Goal: Task Accomplishment & Management: Complete application form

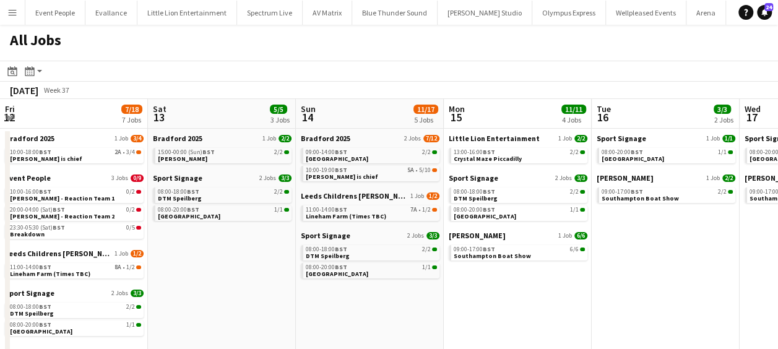
scroll to position [0, 354]
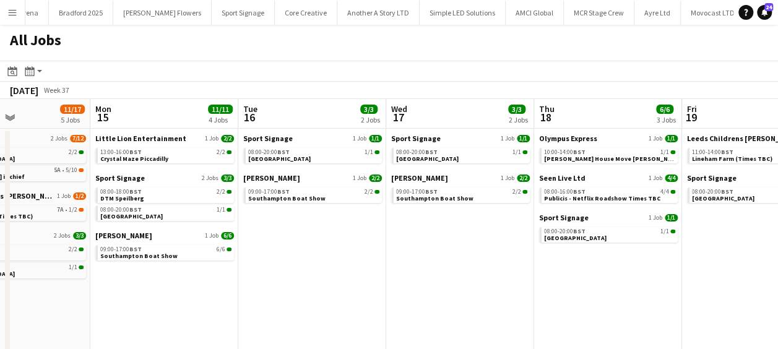
click at [6, 12] on button "Menu" at bounding box center [12, 12] width 25 height 25
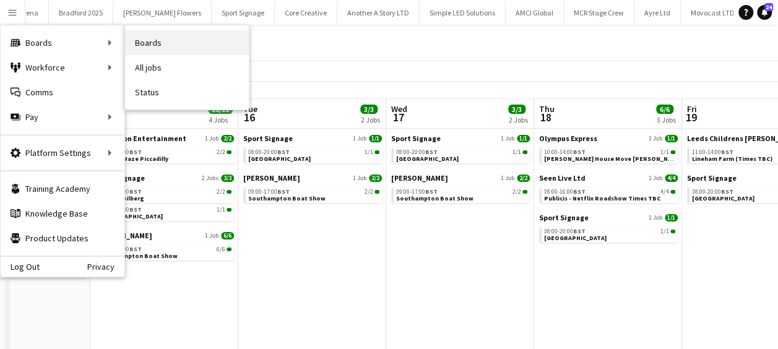
click at [144, 42] on link "Boards" at bounding box center [187, 42] width 124 height 25
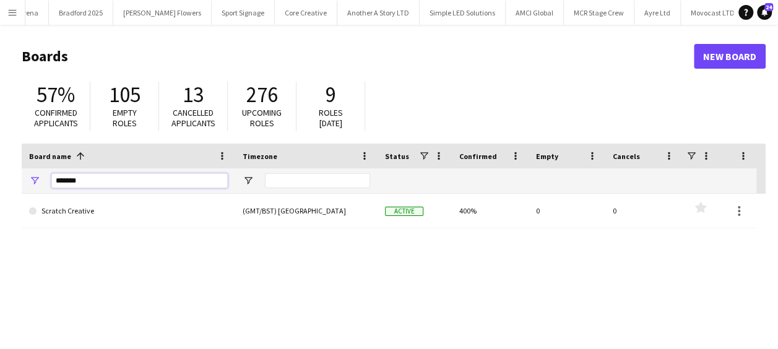
drag, startPoint x: 94, startPoint y: 180, endPoint x: 11, endPoint y: 182, distance: 83.0
click at [11, 182] on main "Boards New Board 57% Confirmed applicants 105 Empty roles 13 Cancelled applican…" at bounding box center [389, 248] width 778 height 447
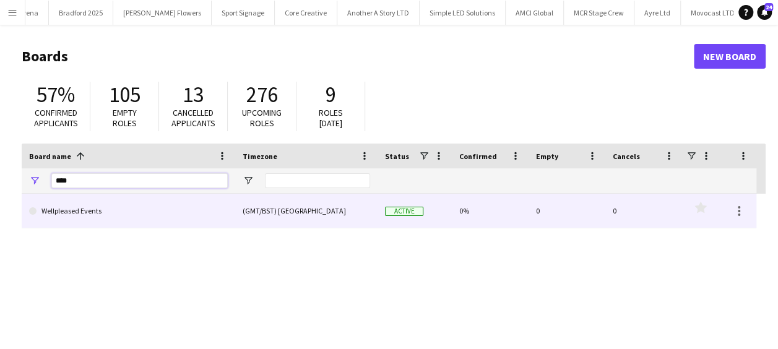
type input "****"
click at [102, 218] on link "Wellpleased Events" at bounding box center [128, 211] width 199 height 35
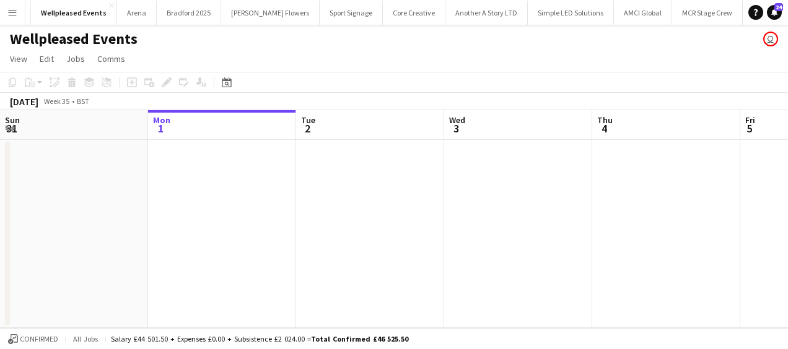
scroll to position [0, 545]
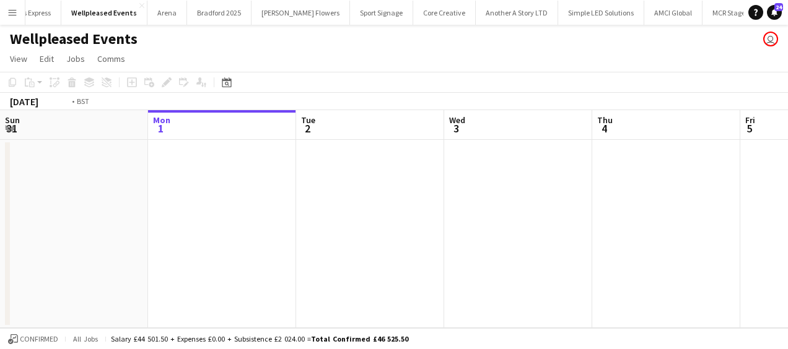
drag, startPoint x: 315, startPoint y: 230, endPoint x: 201, endPoint y: 221, distance: 114.9
click at [201, 221] on app-calendar-viewport "Fri 29 Sat 30 Sun 31 Mon 1 Tue 2 Wed 3 Thu 4 Fri 5 Sat 6 Sun 7 Mon 8" at bounding box center [394, 219] width 788 height 218
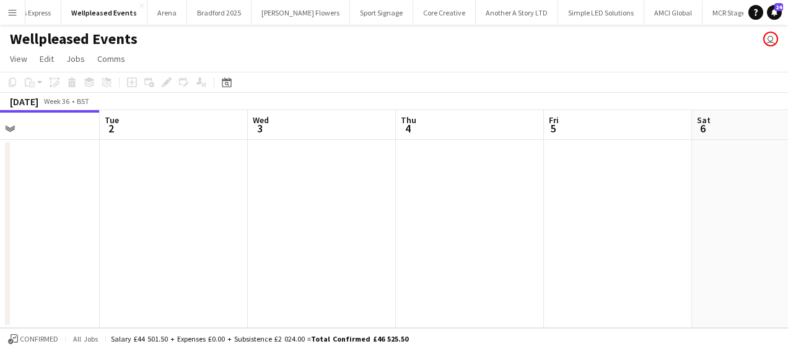
click at [307, 203] on app-date-cell at bounding box center [322, 234] width 148 height 188
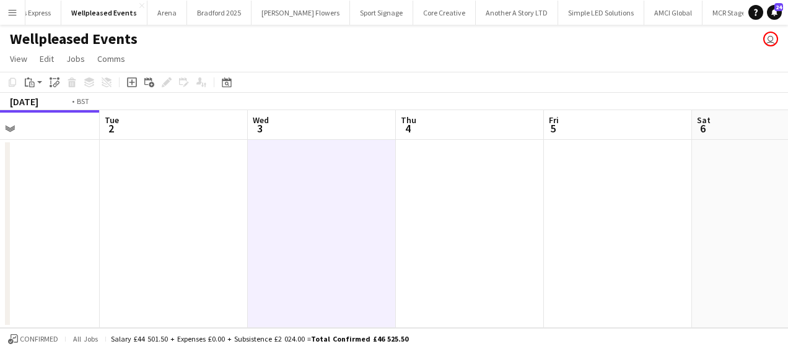
click at [374, 175] on app-calendar-viewport "Fri 29 Sat 30 Sun 31 Mon 1 Tue 2 Wed 3 Thu 4 Fri 5 Sat 6 Sun 7 Mon 8" at bounding box center [394, 219] width 788 height 218
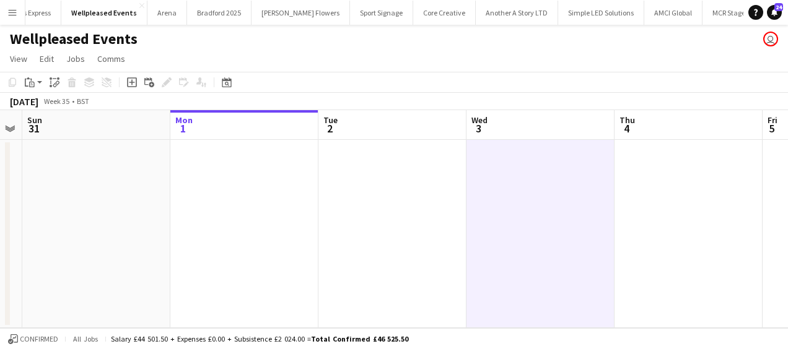
drag, startPoint x: 239, startPoint y: 188, endPoint x: 303, endPoint y: 183, distance: 64.0
click at [279, 188] on app-calendar-viewport "Fri 29 Sat 30 Sun 31 Mon 1 Tue 2 Wed 3 Thu 4 Fri 5 Sat 6 Sun 7 Mon 8" at bounding box center [394, 219] width 788 height 218
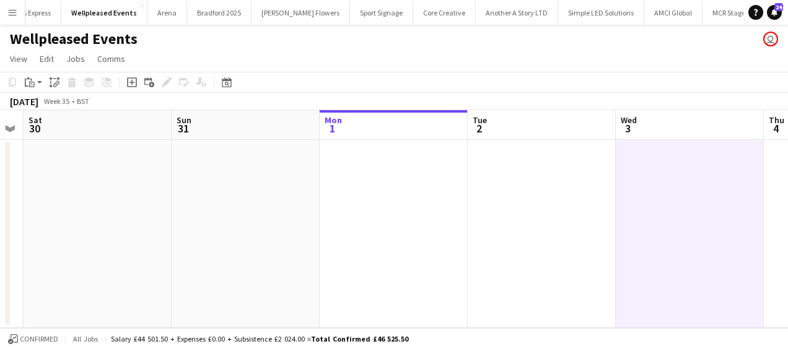
drag, startPoint x: 196, startPoint y: 187, endPoint x: 273, endPoint y: 189, distance: 77.4
click at [273, 189] on app-calendar-viewport "Thu 28 Fri 29 Sat 30 Sun 31 Mon 1 Tue 2 Wed 3 Thu 4 Fri 5 Sat 6 Sun 7" at bounding box center [394, 219] width 788 height 218
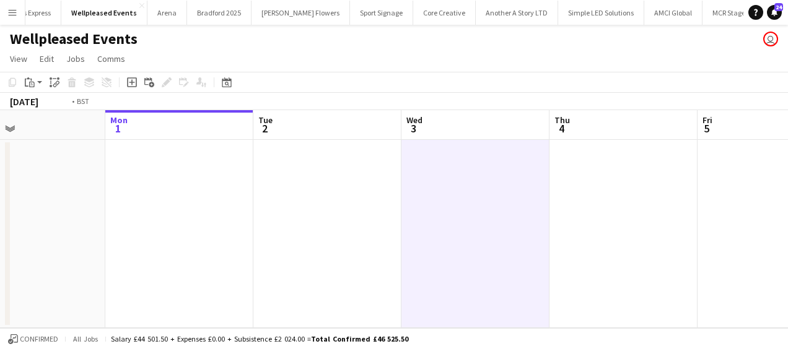
drag, startPoint x: 486, startPoint y: 191, endPoint x: 177, endPoint y: 191, distance: 308.4
click at [177, 191] on app-calendar-viewport "Thu 28 Fri 29 Sat 30 Sun 31 Mon 1 Tue 2 Wed 3 Thu 4 Fri 5 Sat 6 Sun 7" at bounding box center [394, 219] width 788 height 218
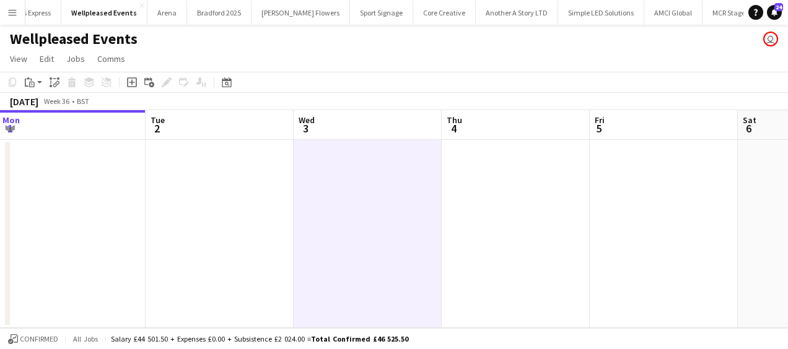
click at [329, 178] on app-date-cell at bounding box center [368, 234] width 148 height 188
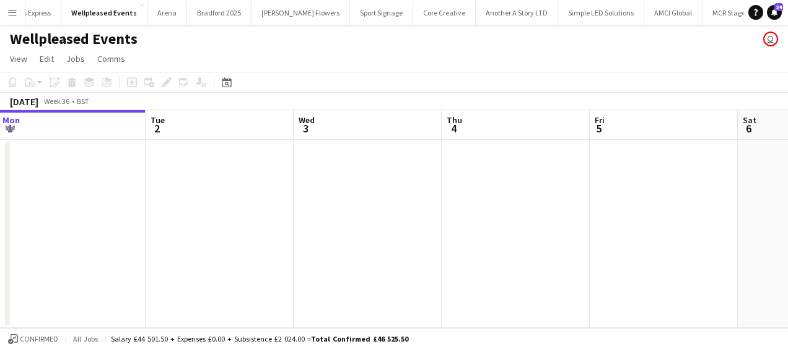
click at [355, 184] on app-date-cell at bounding box center [368, 234] width 148 height 188
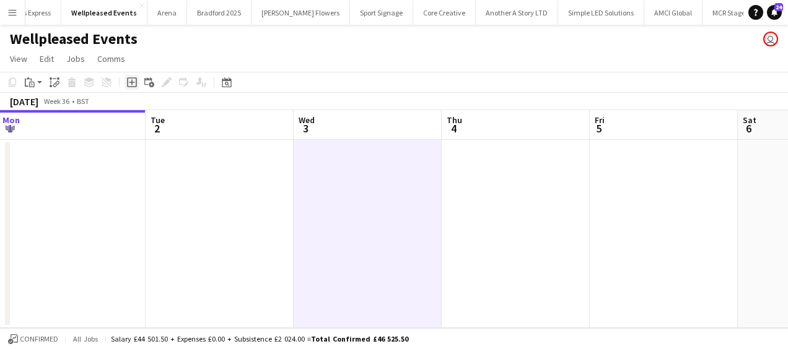
click at [131, 82] on icon at bounding box center [132, 83] width 6 height 6
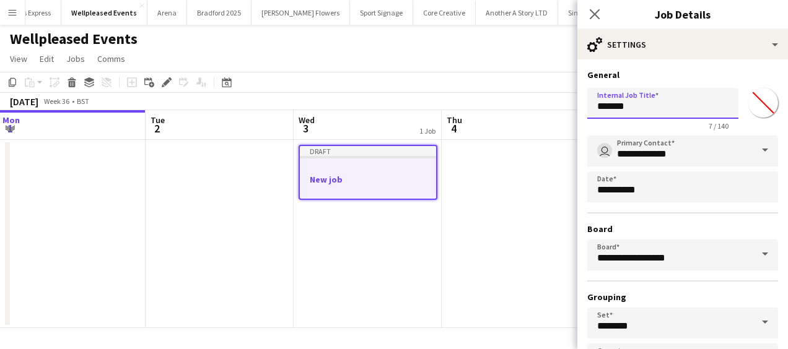
drag, startPoint x: 607, startPoint y: 116, endPoint x: 619, endPoint y: 115, distance: 12.4
click at [606, 115] on input "*******" at bounding box center [662, 103] width 151 height 31
drag, startPoint x: 633, startPoint y: 112, endPoint x: 508, endPoint y: 106, distance: 124.6
click at [518, 109] on body "Menu Boards Boards Boards All jobs Status Workforce Workforce My Workforce Recr…" at bounding box center [394, 174] width 788 height 349
type input "******"
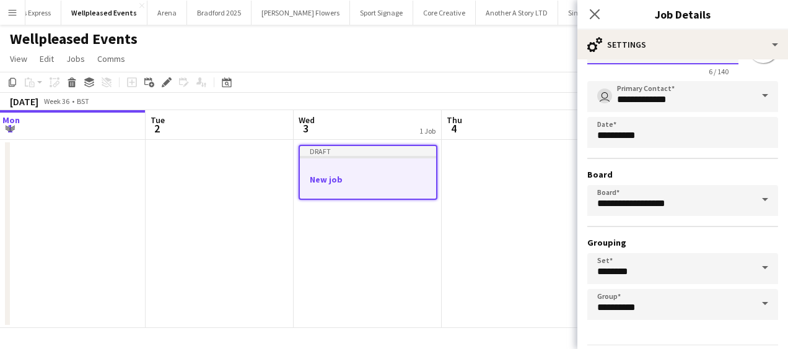
scroll to position [95, 0]
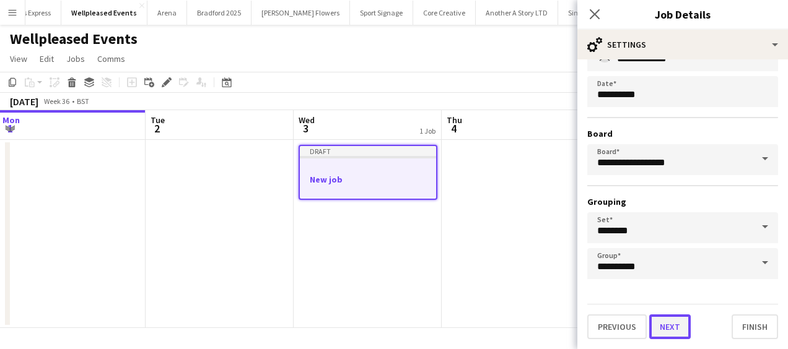
click at [663, 336] on button "Next" at bounding box center [669, 327] width 41 height 25
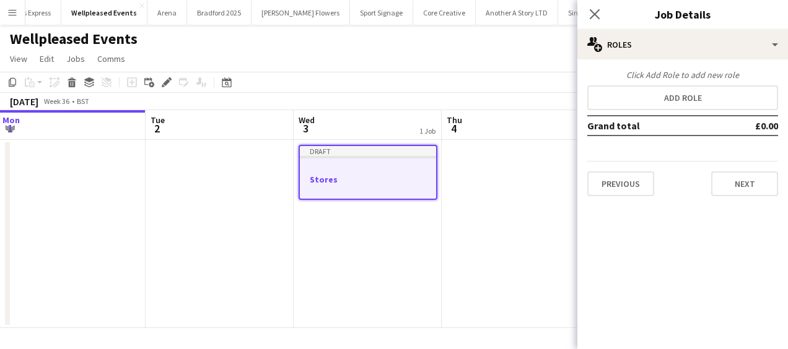
scroll to position [0, 0]
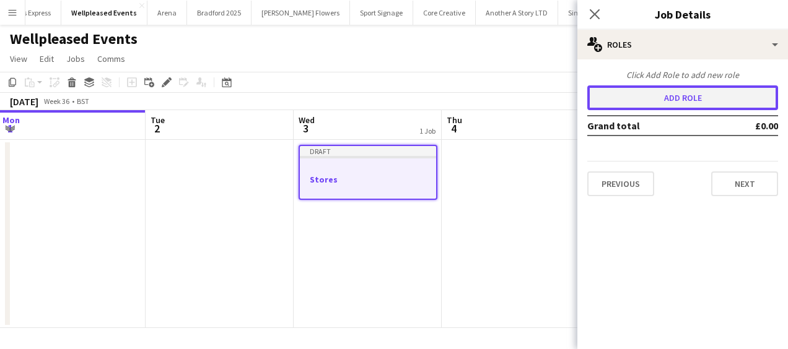
click at [687, 94] on button "Add role" at bounding box center [682, 97] width 191 height 25
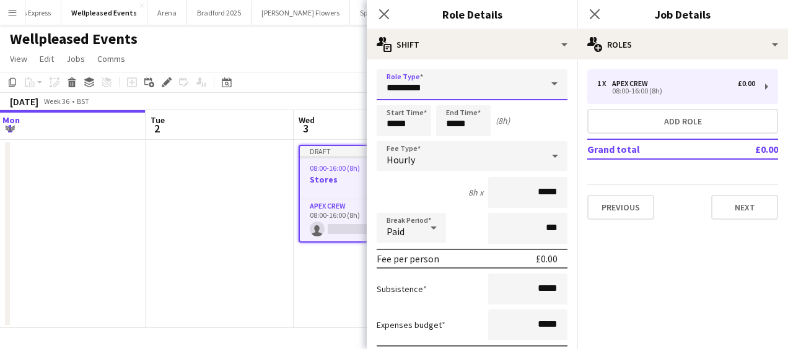
drag, startPoint x: 474, startPoint y: 91, endPoint x: 338, endPoint y: 90, distance: 136.9
click at [338, 90] on body "Menu Boards Boards Boards All jobs Status Workforce Workforce My Workforce Recr…" at bounding box center [394, 174] width 788 height 349
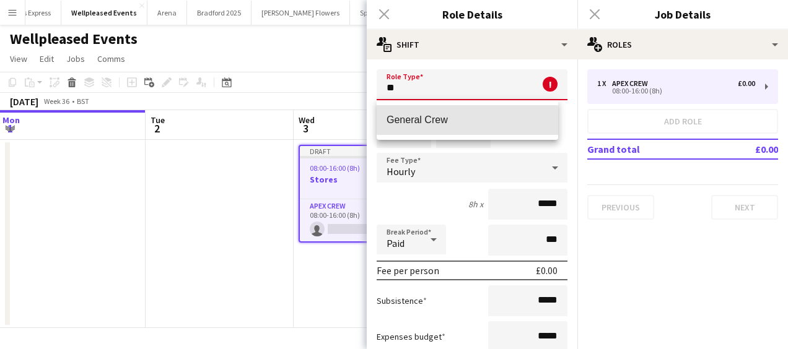
drag, startPoint x: 492, startPoint y: 113, endPoint x: 474, endPoint y: 117, distance: 18.5
click at [490, 112] on mat-option "General Crew" at bounding box center [467, 120] width 181 height 30
type input "**********"
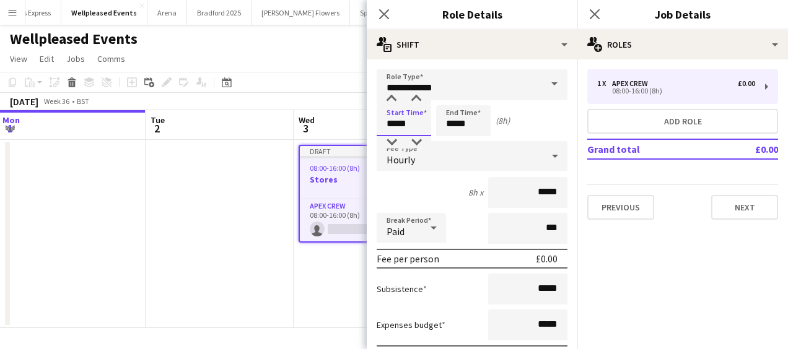
click at [406, 118] on input "*****" at bounding box center [404, 120] width 54 height 31
type input "*****"
drag, startPoint x: 394, startPoint y: 96, endPoint x: 476, endPoint y: 115, distance: 83.4
click at [395, 95] on div at bounding box center [391, 99] width 25 height 12
click at [476, 118] on input "*****" at bounding box center [463, 120] width 54 height 31
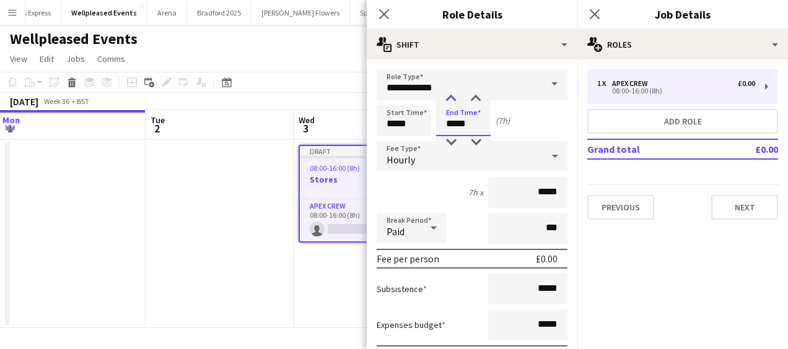
type input "*****"
click at [449, 96] on div at bounding box center [450, 99] width 25 height 12
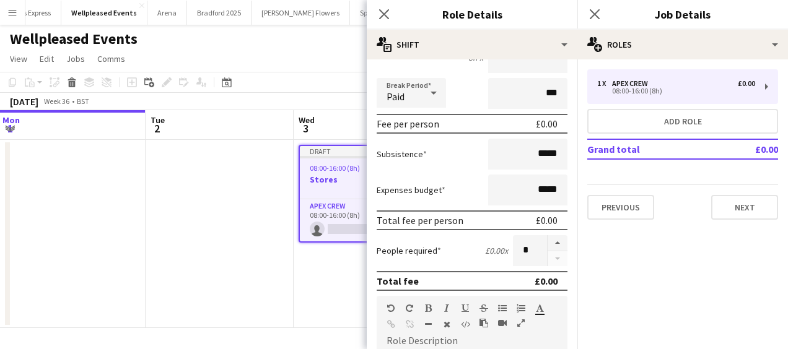
scroll to position [310, 0]
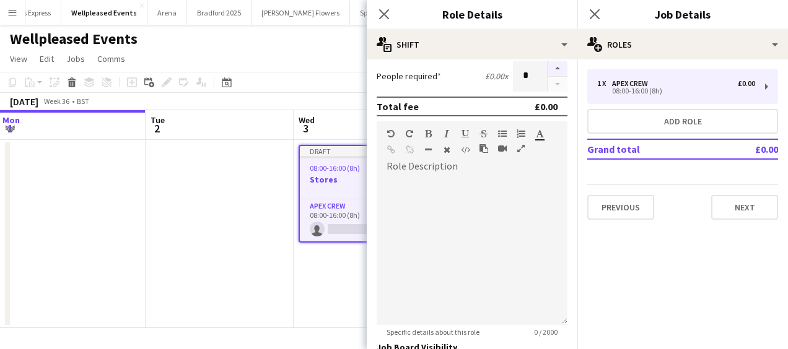
click at [550, 66] on button "button" at bounding box center [557, 69] width 20 height 16
type input "*"
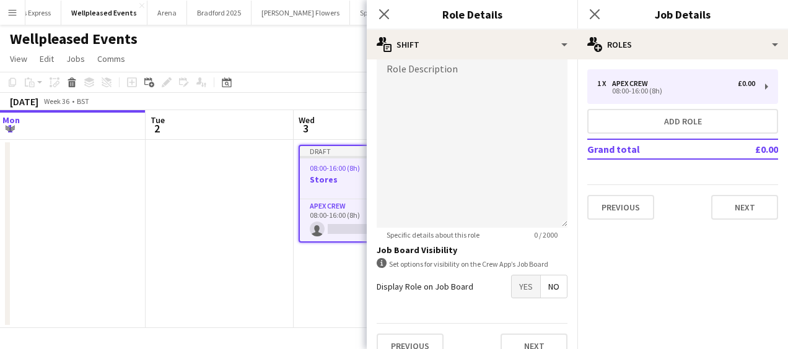
scroll to position [425, 0]
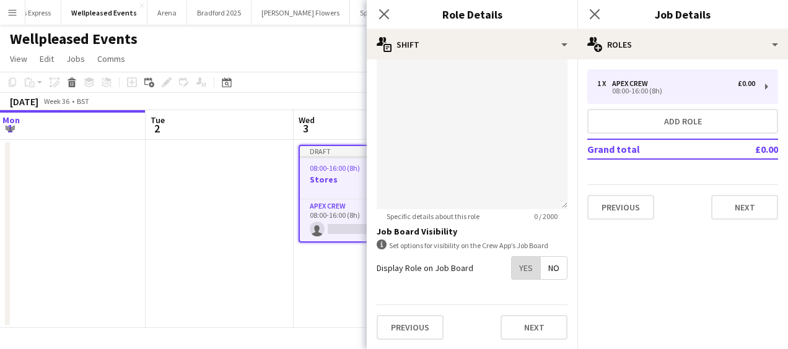
click at [521, 266] on span "Yes" at bounding box center [526, 268] width 28 height 22
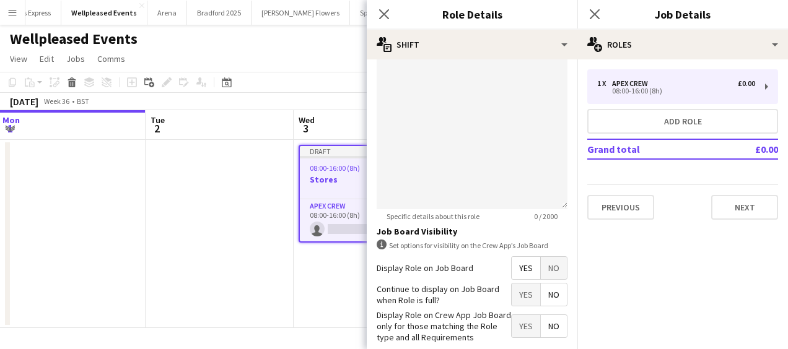
click at [521, 292] on span "Yes" at bounding box center [526, 295] width 28 height 22
click at [388, 16] on icon "Close pop-in" at bounding box center [384, 14] width 12 height 12
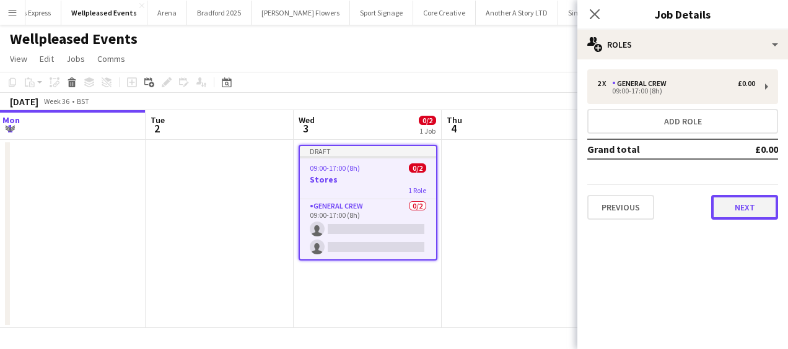
click at [747, 203] on button "Next" at bounding box center [744, 207] width 67 height 25
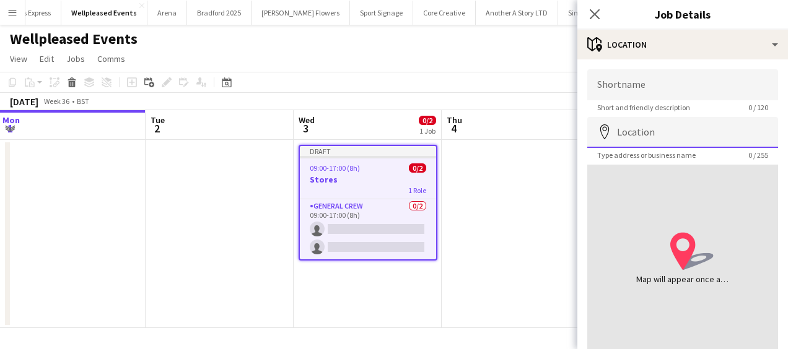
click at [676, 133] on input "Location" at bounding box center [682, 132] width 191 height 31
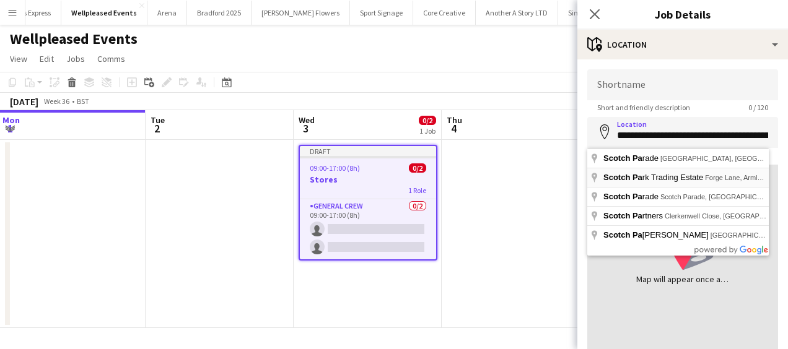
type input "**********"
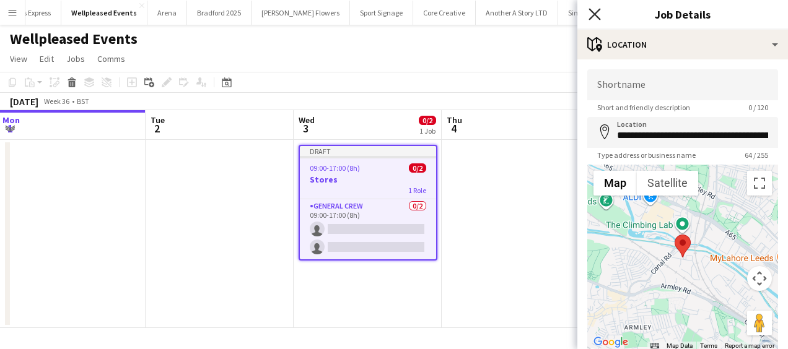
click at [599, 17] on icon "Close pop-in" at bounding box center [594, 14] width 12 height 12
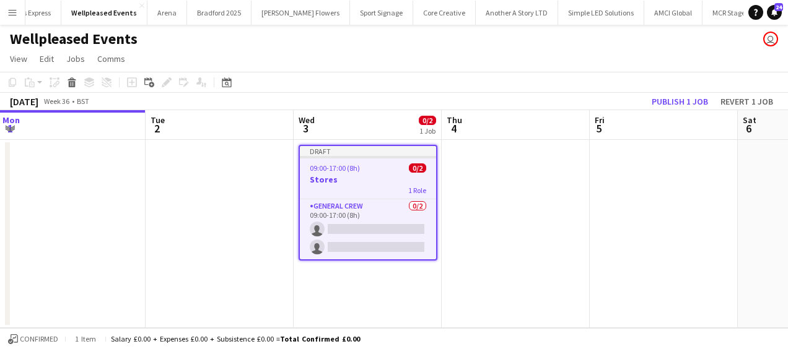
click at [343, 172] on span "09:00-17:00 (8h)" at bounding box center [335, 167] width 50 height 9
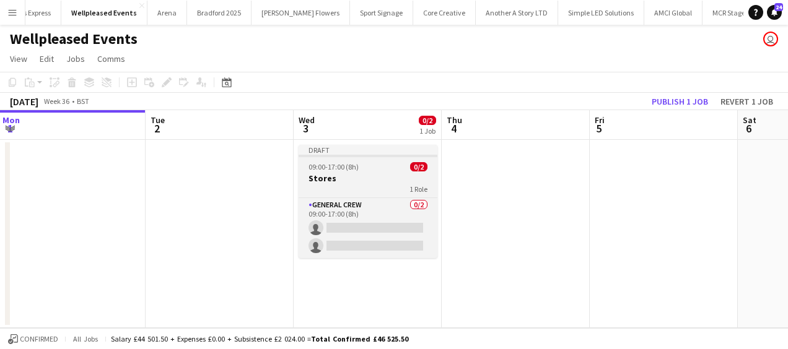
click at [333, 170] on span "09:00-17:00 (8h)" at bounding box center [333, 166] width 50 height 9
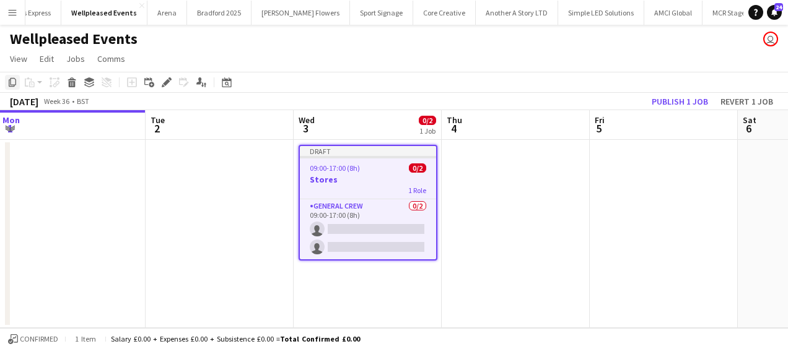
click at [16, 81] on icon at bounding box center [12, 82] width 7 height 9
click at [490, 162] on app-date-cell at bounding box center [516, 234] width 148 height 188
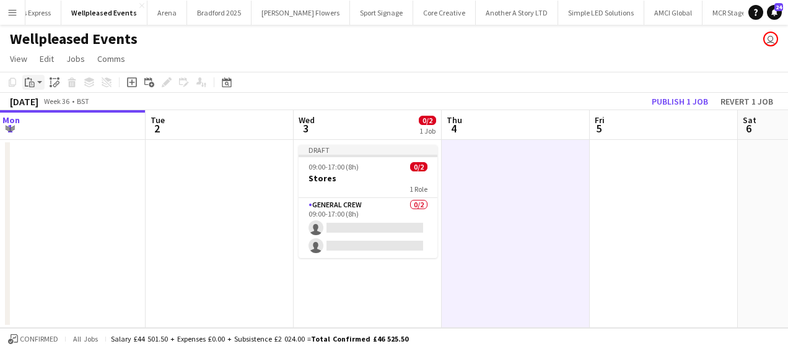
click at [29, 80] on icon "Paste" at bounding box center [30, 82] width 10 height 10
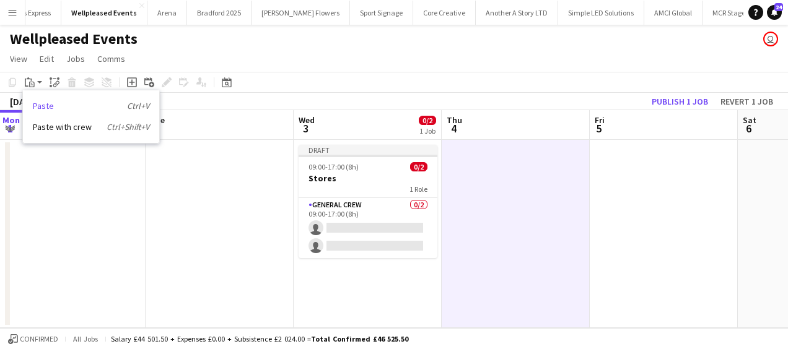
click at [63, 108] on link "Paste Ctrl+V" at bounding box center [91, 105] width 116 height 11
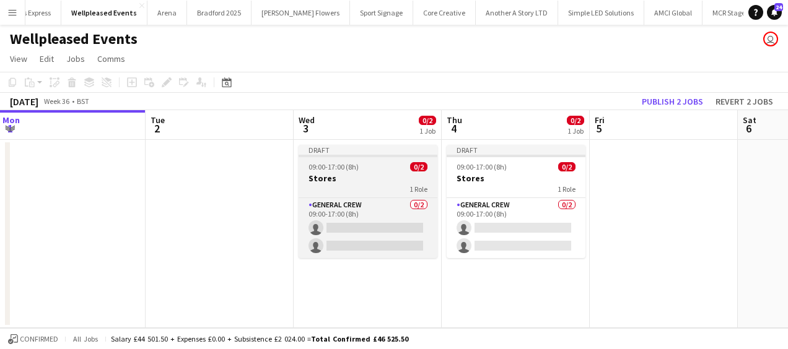
click at [354, 176] on h3 "Stores" at bounding box center [367, 178] width 139 height 11
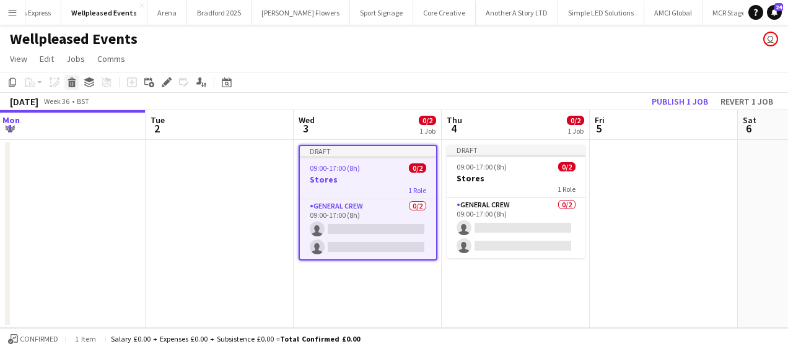
click at [76, 81] on icon "Delete" at bounding box center [72, 82] width 10 height 10
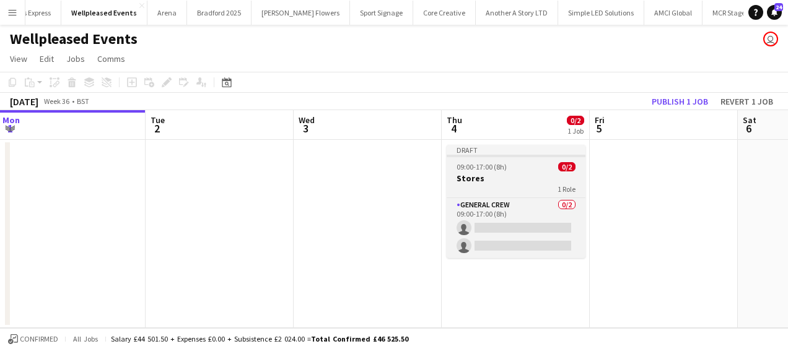
click at [503, 172] on app-job-card "Draft 09:00-17:00 (8h) 0/2 Stores 1 Role General Crew 0/2 09:00-17:00 (8h) sing…" at bounding box center [515, 201] width 139 height 113
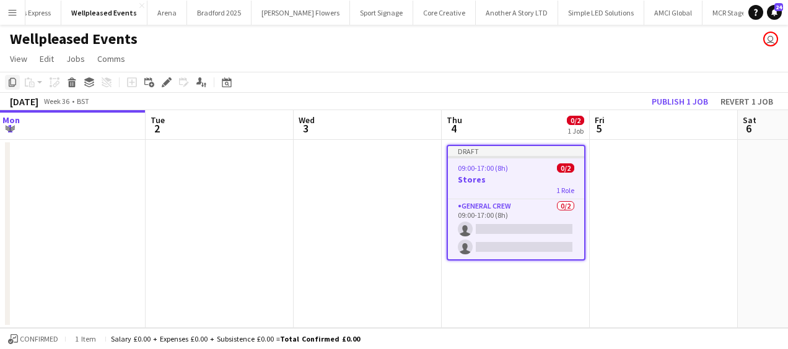
click at [12, 81] on icon "Copy" at bounding box center [12, 82] width 10 height 10
click at [645, 191] on app-date-cell at bounding box center [664, 234] width 148 height 188
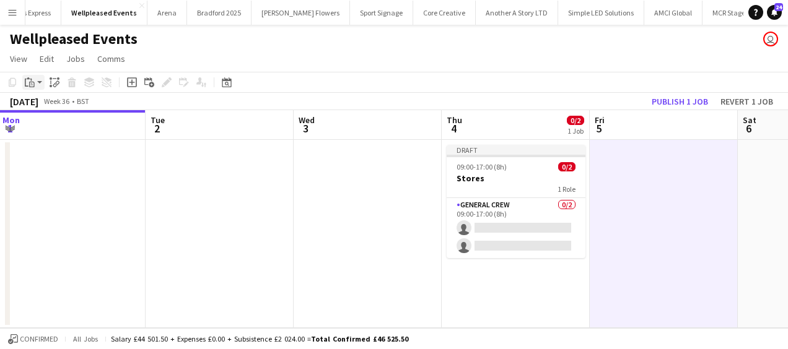
click at [43, 85] on app-action-btn "Paste" at bounding box center [33, 82] width 22 height 15
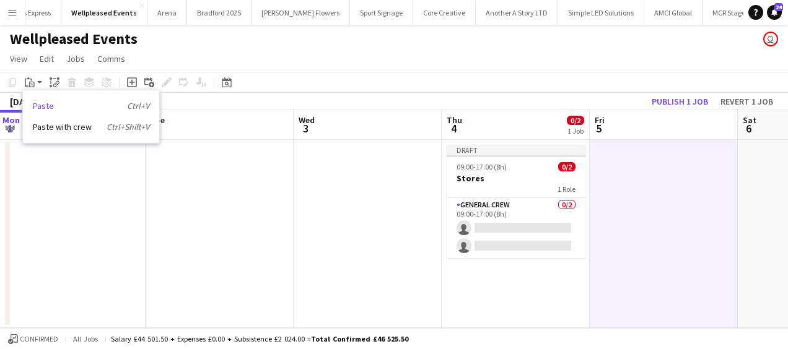
click at [47, 109] on link "Paste Ctrl+V" at bounding box center [91, 105] width 116 height 11
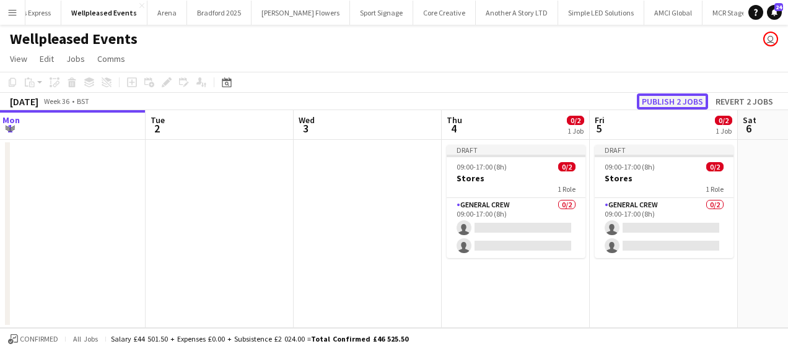
click at [674, 104] on button "Publish 2 jobs" at bounding box center [672, 102] width 71 height 16
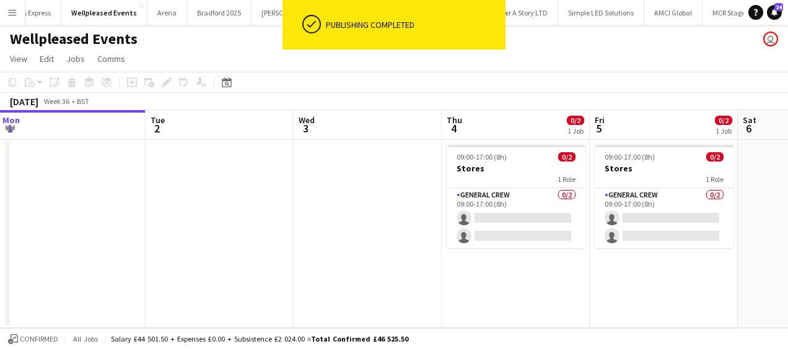
click at [385, 225] on app-date-cell at bounding box center [368, 234] width 148 height 188
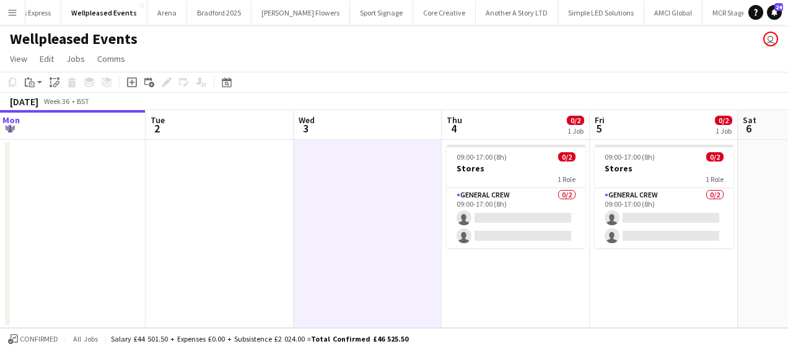
click at [6, 12] on button "Menu" at bounding box center [12, 12] width 25 height 25
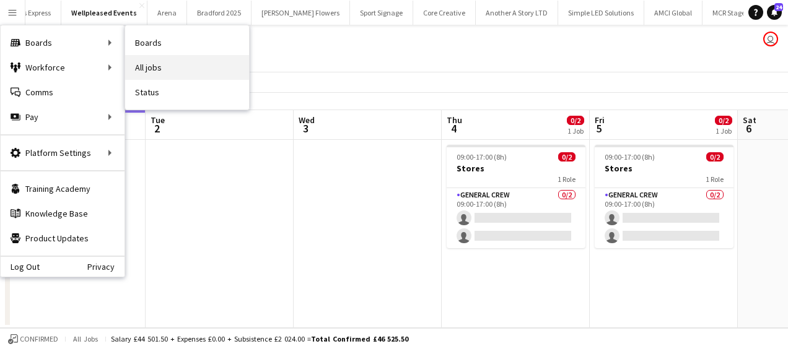
click at [161, 59] on link "All jobs" at bounding box center [187, 67] width 124 height 25
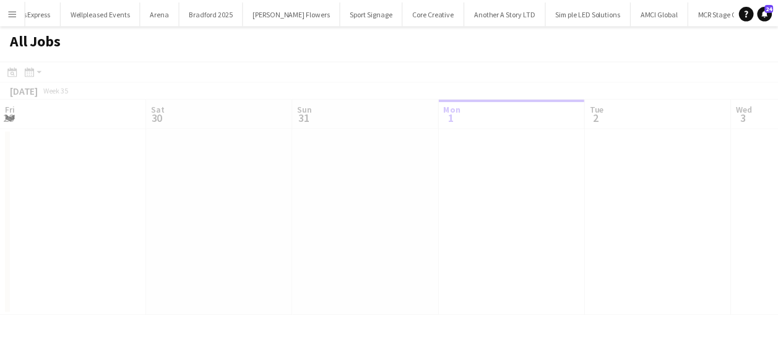
scroll to position [0, 296]
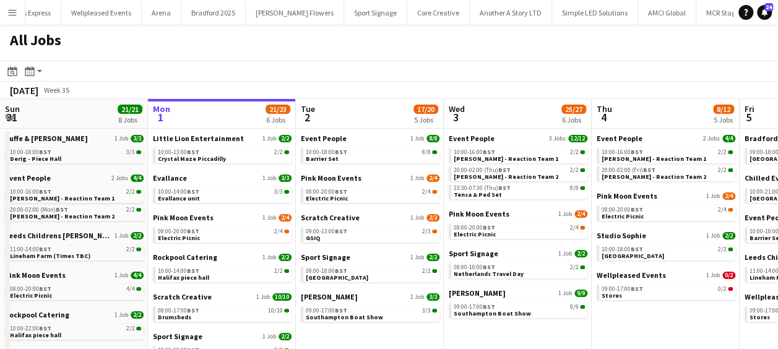
click at [277, 168] on app-calendar-viewport "Fri 29 43/43 11 Jobs Sat 30 37/37 10 Jobs Sun 31 21/21 8 Jobs Mon 1 21/23 6 Job…" at bounding box center [389, 311] width 778 height 425
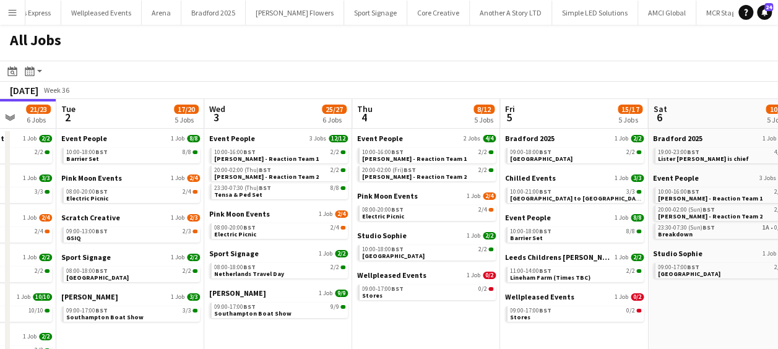
drag, startPoint x: 385, startPoint y: 171, endPoint x: 344, endPoint y: 172, distance: 40.3
click at [344, 172] on app-calendar-viewport "Fri 29 43/43 11 Jobs Sat 30 37/37 10 Jobs Sun 31 21/21 8 Jobs Mon 1 21/23 6 Job…" at bounding box center [389, 311] width 778 height 425
drag, startPoint x: 297, startPoint y: 182, endPoint x: 313, endPoint y: 176, distance: 17.3
click at [281, 183] on app-calendar-viewport "Fri 29 43/43 11 Jobs Sat 30 37/37 10 Jobs Sun 31 21/21 8 Jobs Mon 1 21/23 6 Job…" at bounding box center [389, 311] width 778 height 425
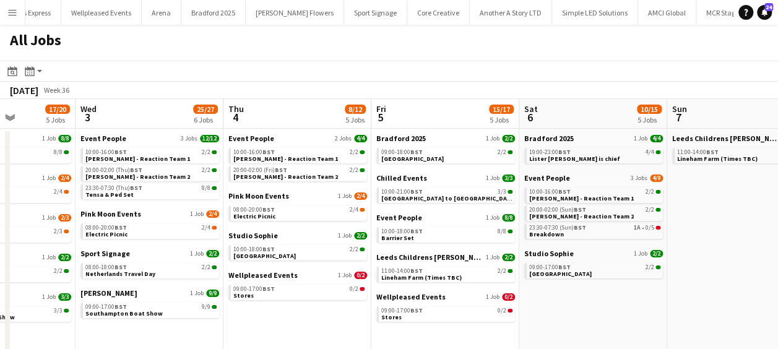
drag, startPoint x: 318, startPoint y: 178, endPoint x: 245, endPoint y: 191, distance: 74.1
click at [245, 191] on app-calendar-viewport "Sun 31 21/21 8 Jobs Mon 1 21/23 6 Jobs Tue 2 17/20 5 Jobs Wed 3 25/27 6 Jobs Th…" at bounding box center [389, 311] width 778 height 425
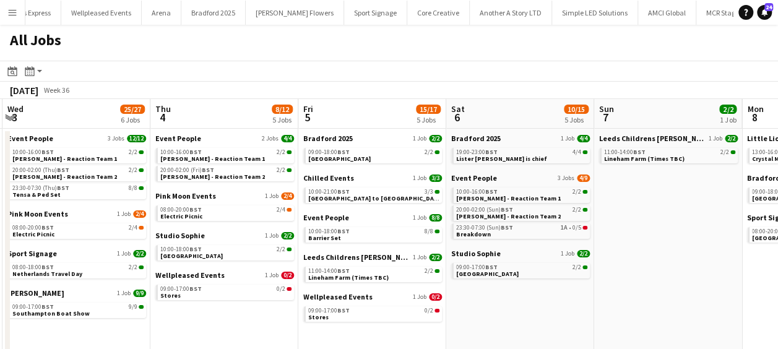
click at [232, 196] on app-calendar-viewport "Sun 31 21/21 8 Jobs Mon 1 21/23 6 Jobs Tue 2 17/20 5 Jobs Wed 3 25/27 6 Jobs Th…" at bounding box center [389, 311] width 778 height 425
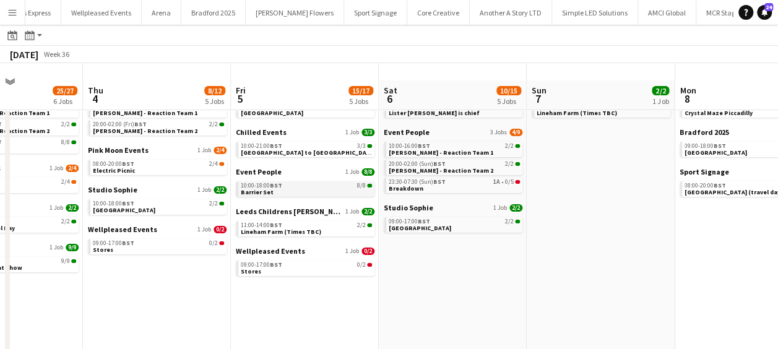
scroll to position [62, 0]
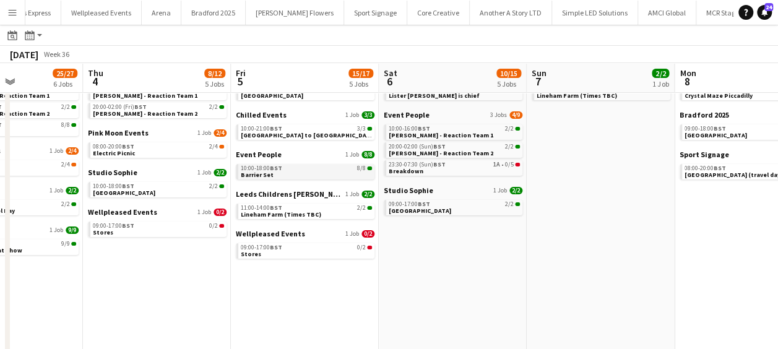
click at [261, 172] on span "Barrier Set" at bounding box center [257, 175] width 33 height 8
